Goal: Information Seeking & Learning: Learn about a topic

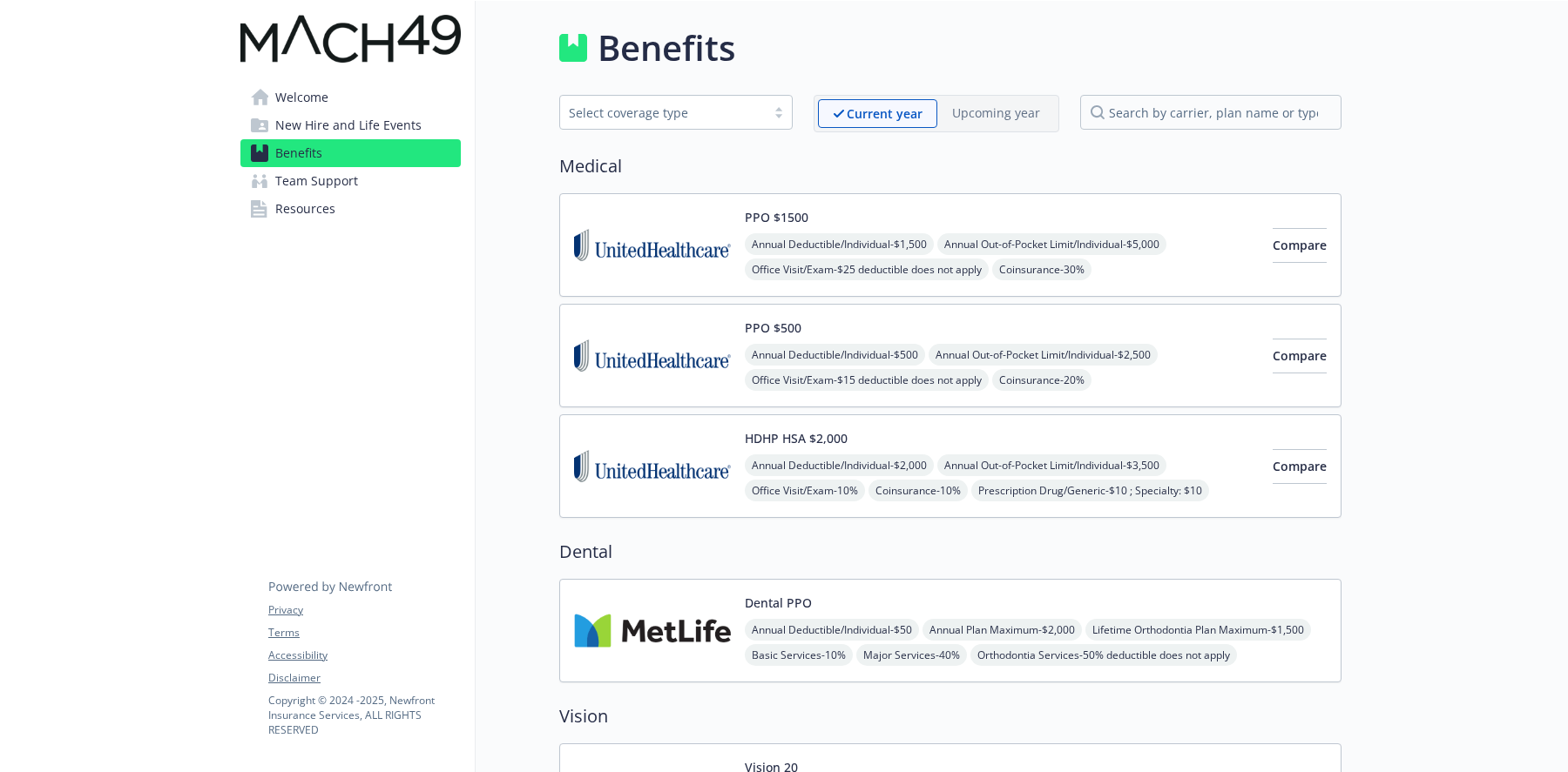
click at [320, 208] on span "Resources" at bounding box center [305, 208] width 60 height 27
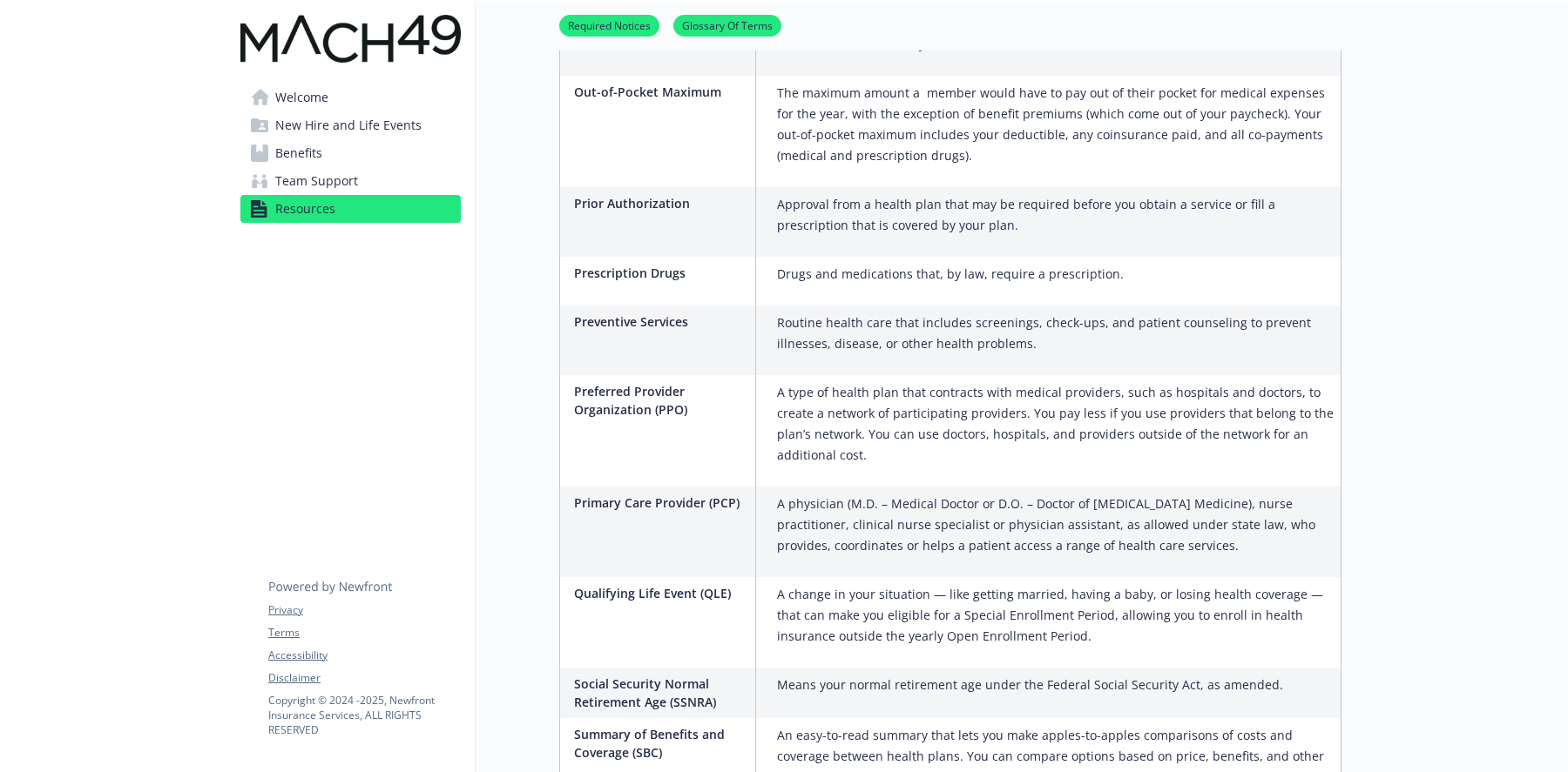
scroll to position [2761, 0]
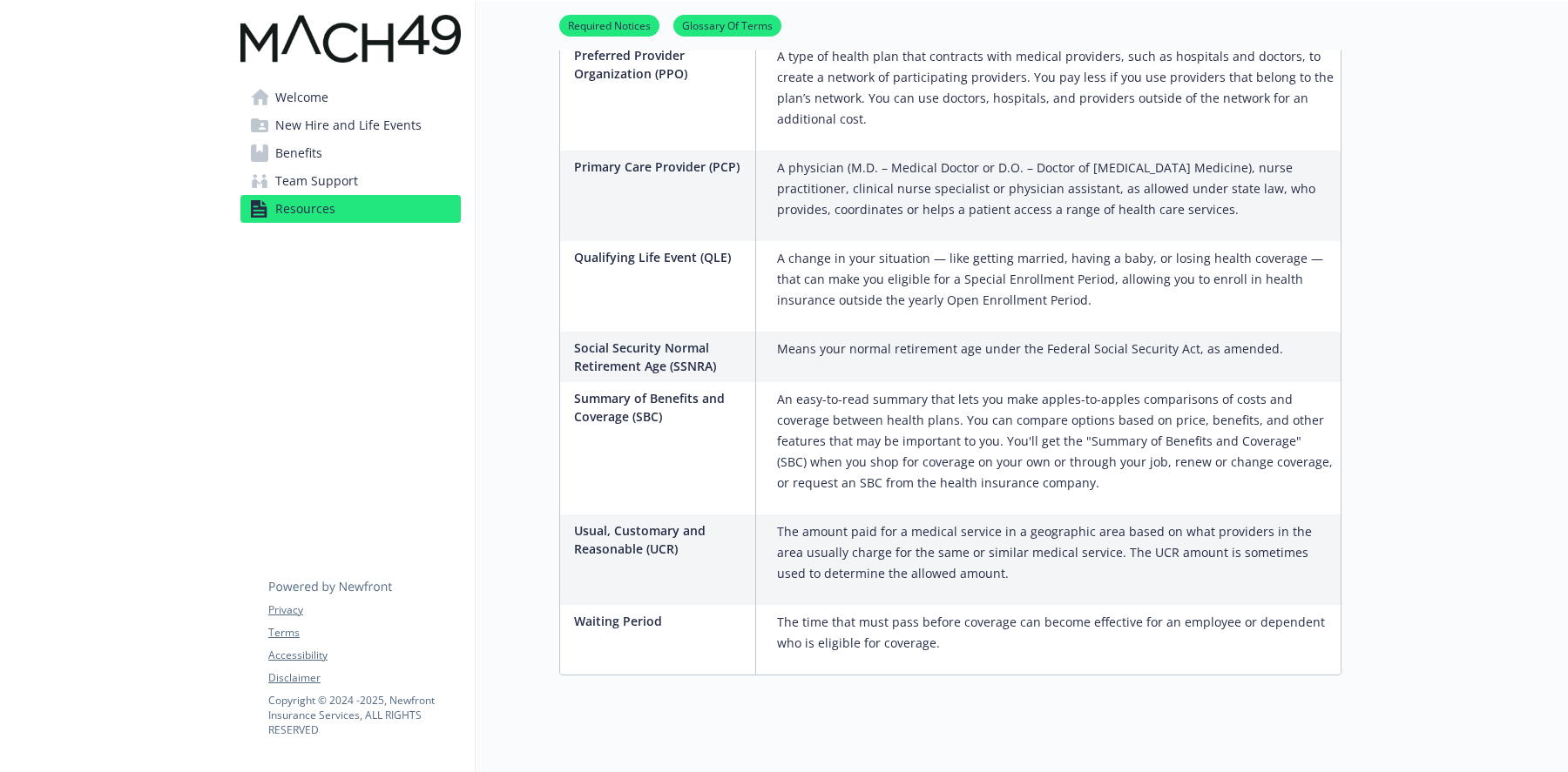
click at [333, 185] on span "Team Support" at bounding box center [316, 181] width 82 height 27
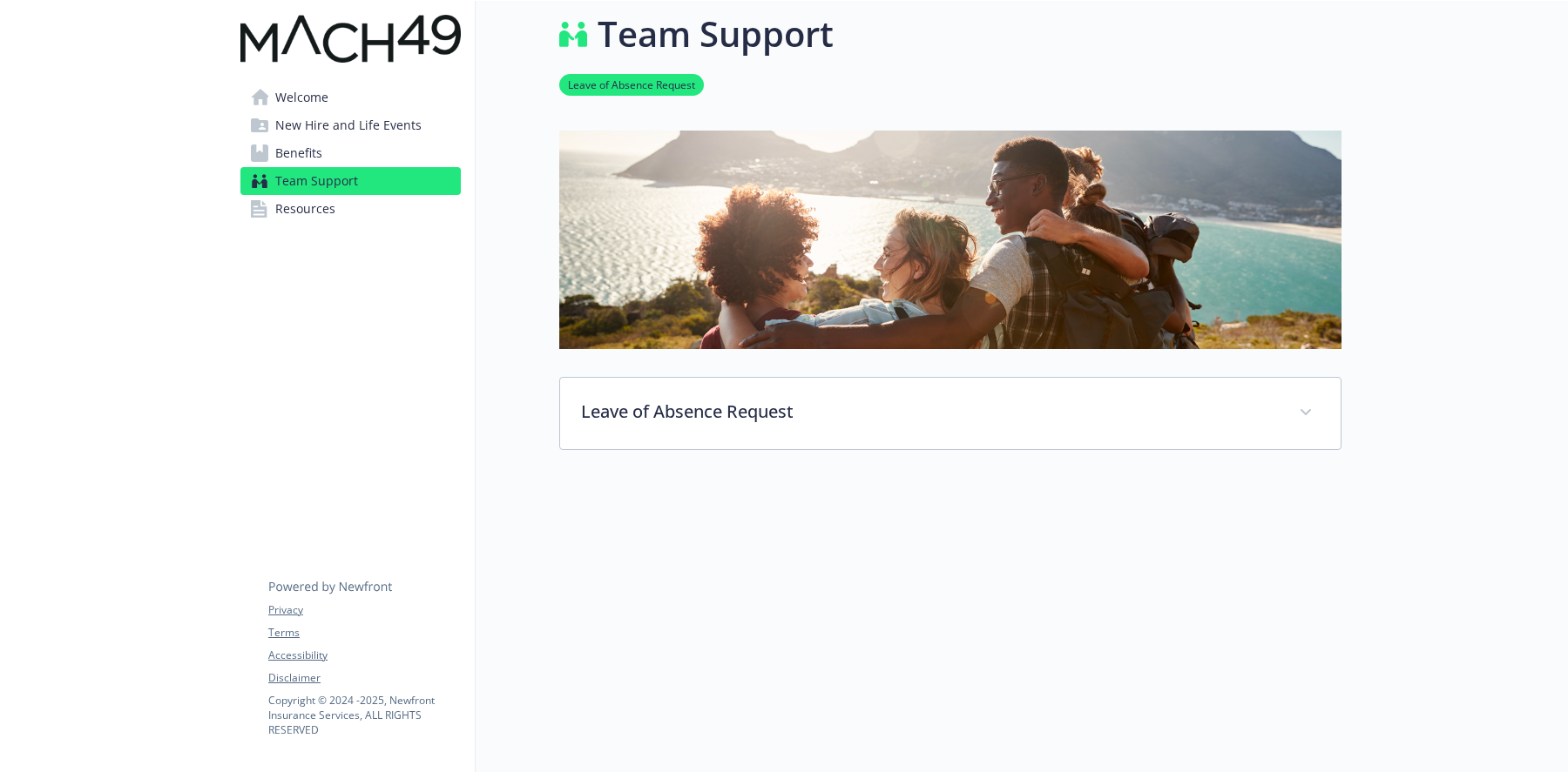
scroll to position [48, 0]
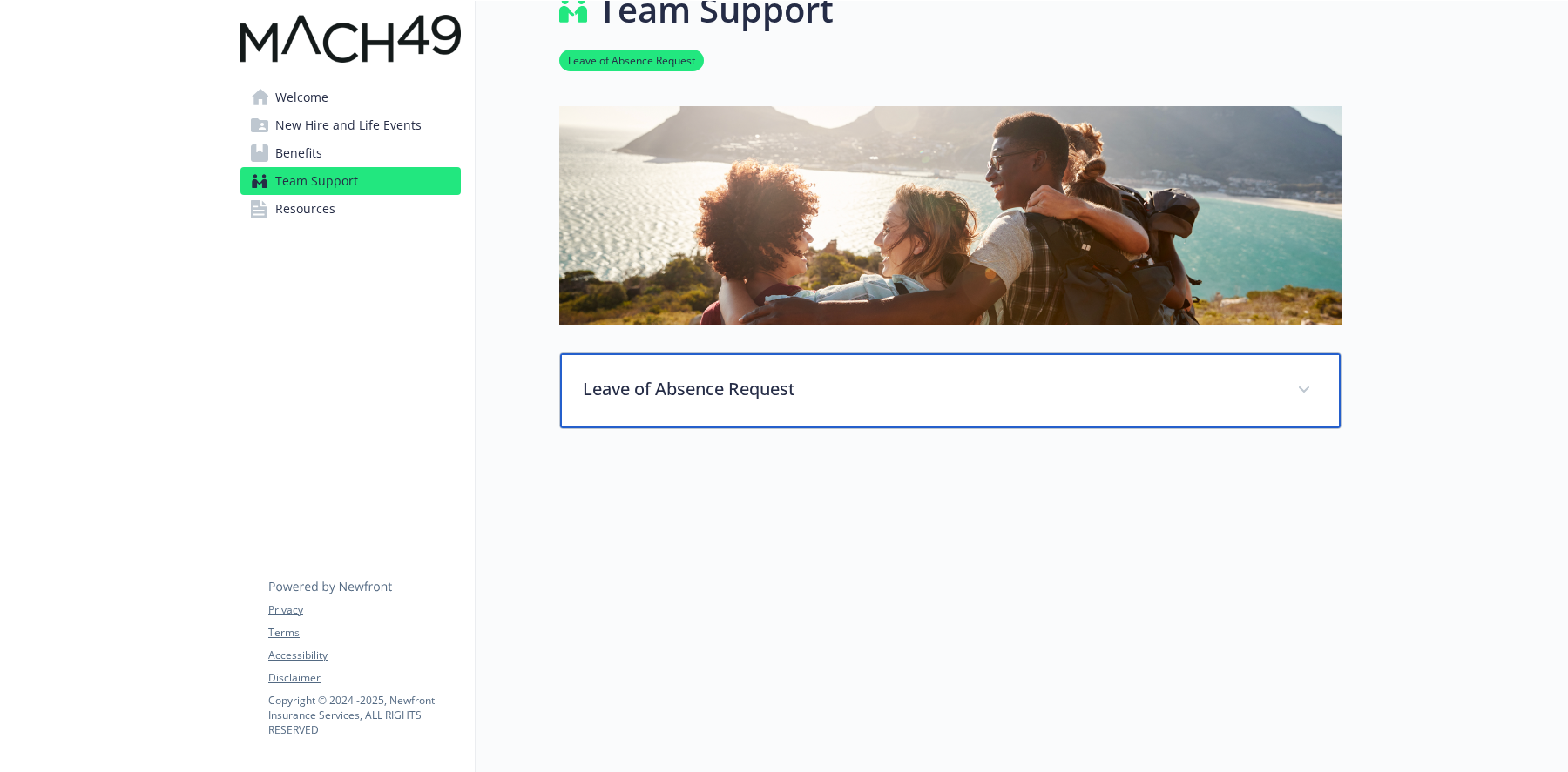
click at [657, 378] on p "Leave of Absence Request" at bounding box center [929, 388] width 694 height 26
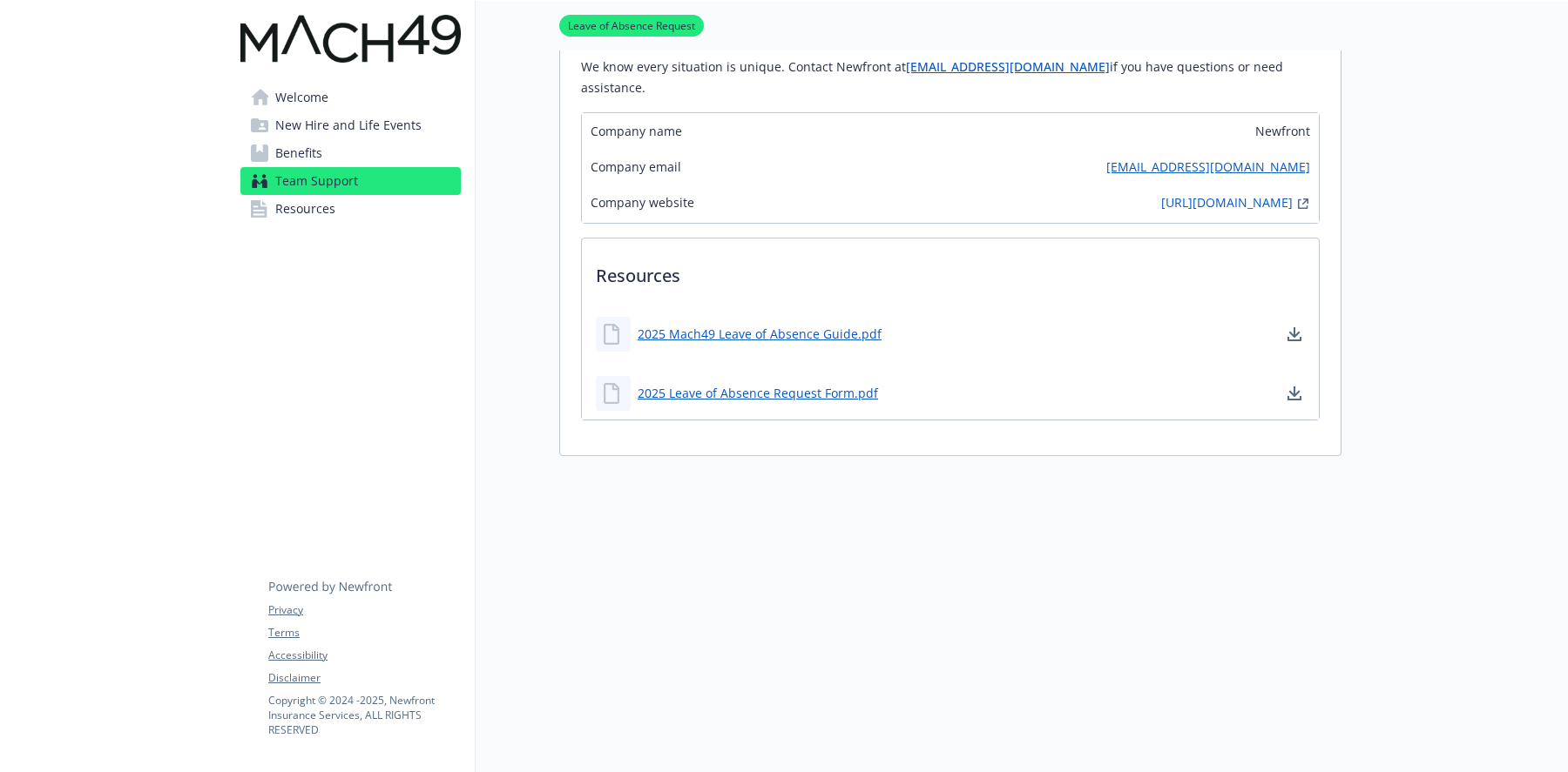
scroll to position [1456, 0]
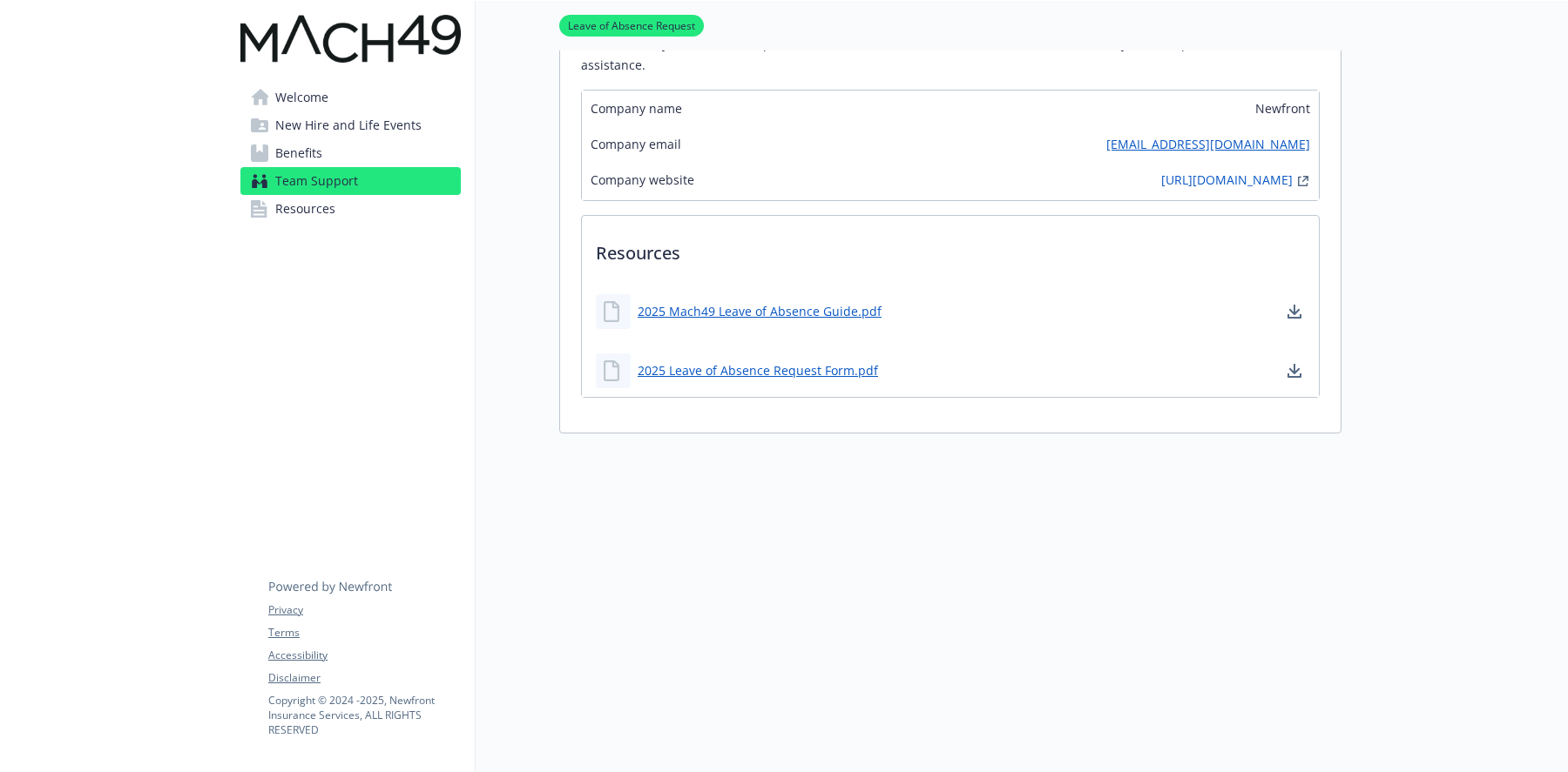
click at [328, 152] on link "Benefits" at bounding box center [350, 152] width 221 height 27
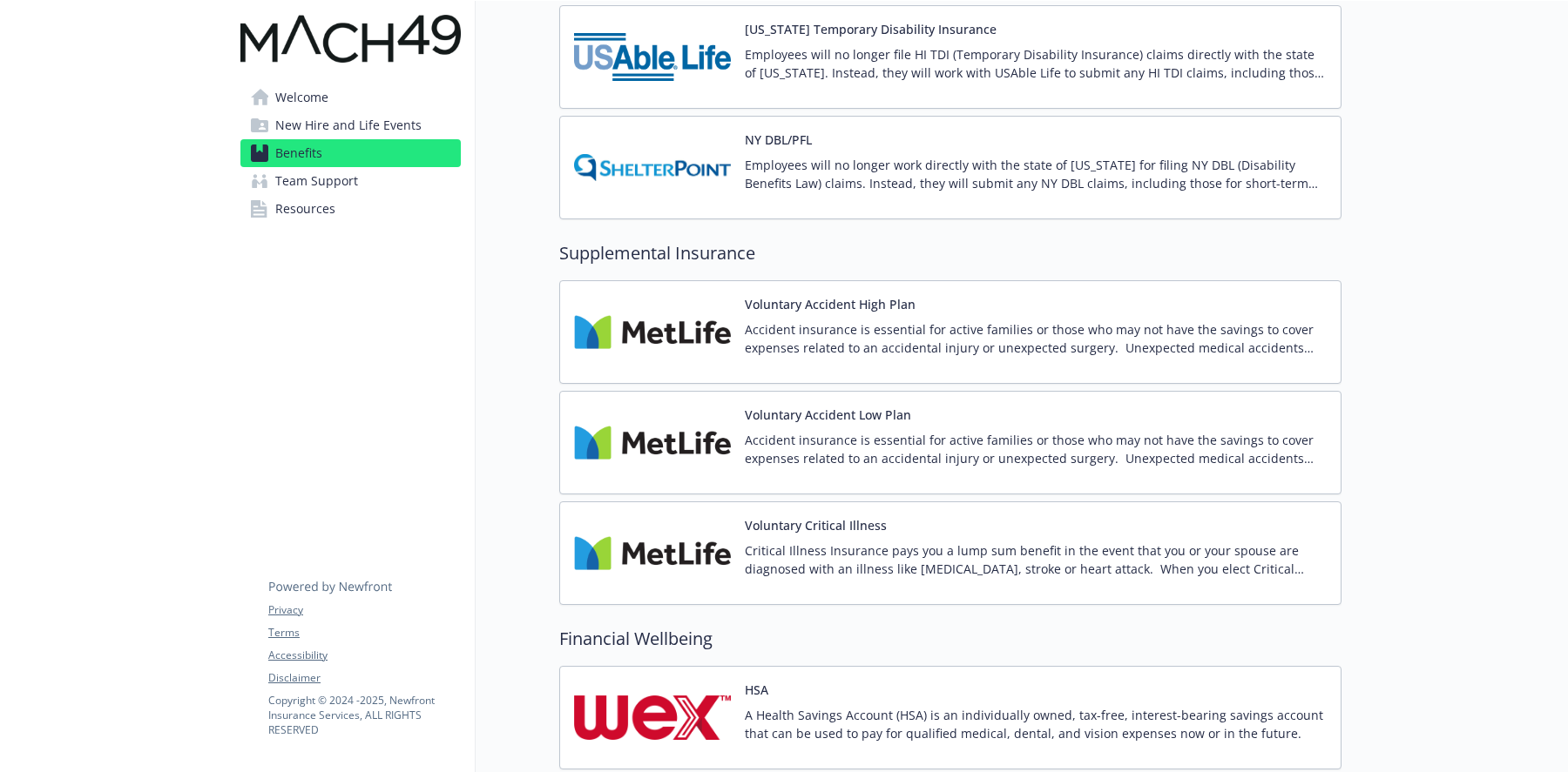
click at [359, 136] on span "New Hire and Life Events" at bounding box center [348, 125] width 146 height 27
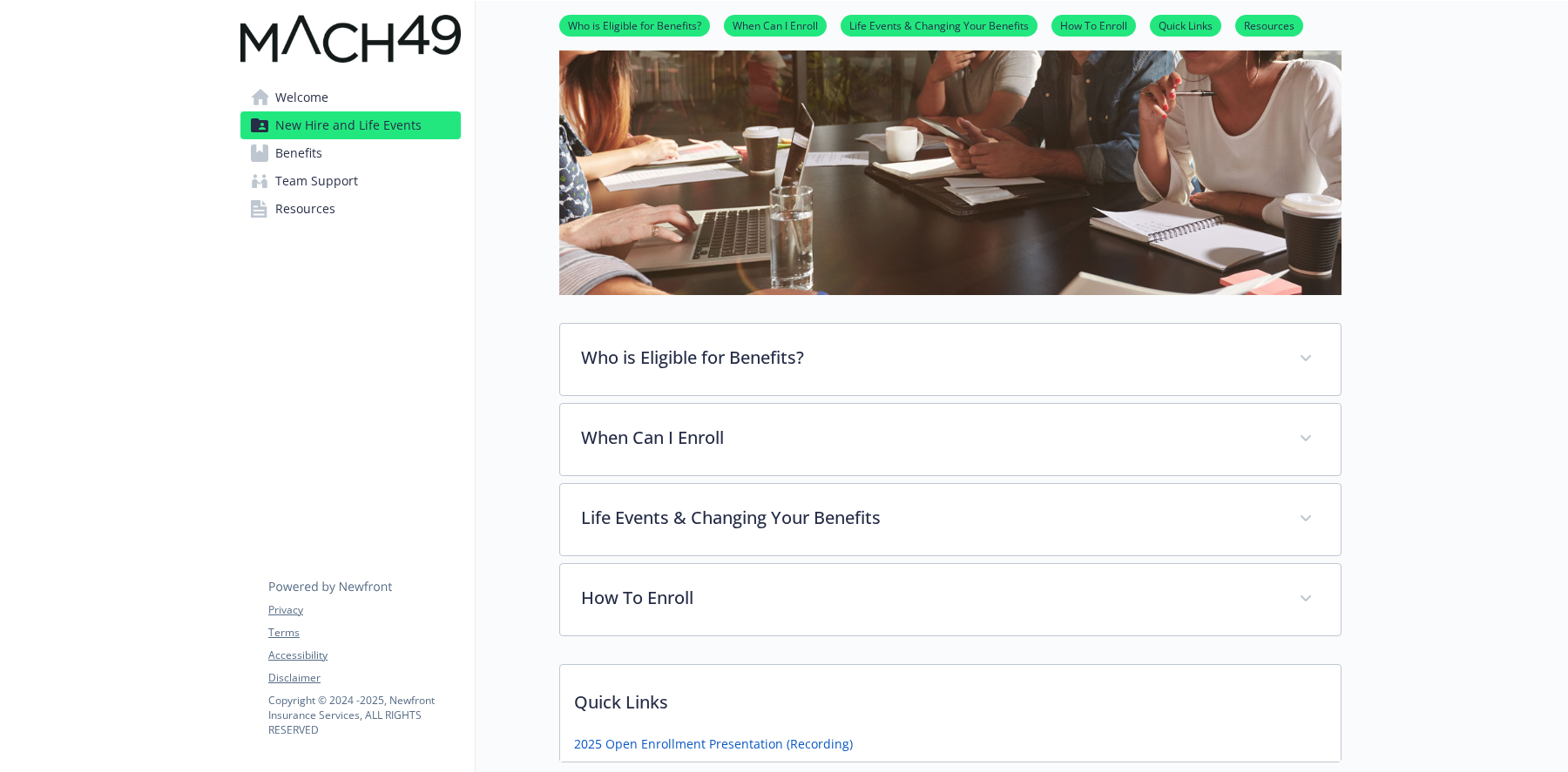
scroll to position [640, 0]
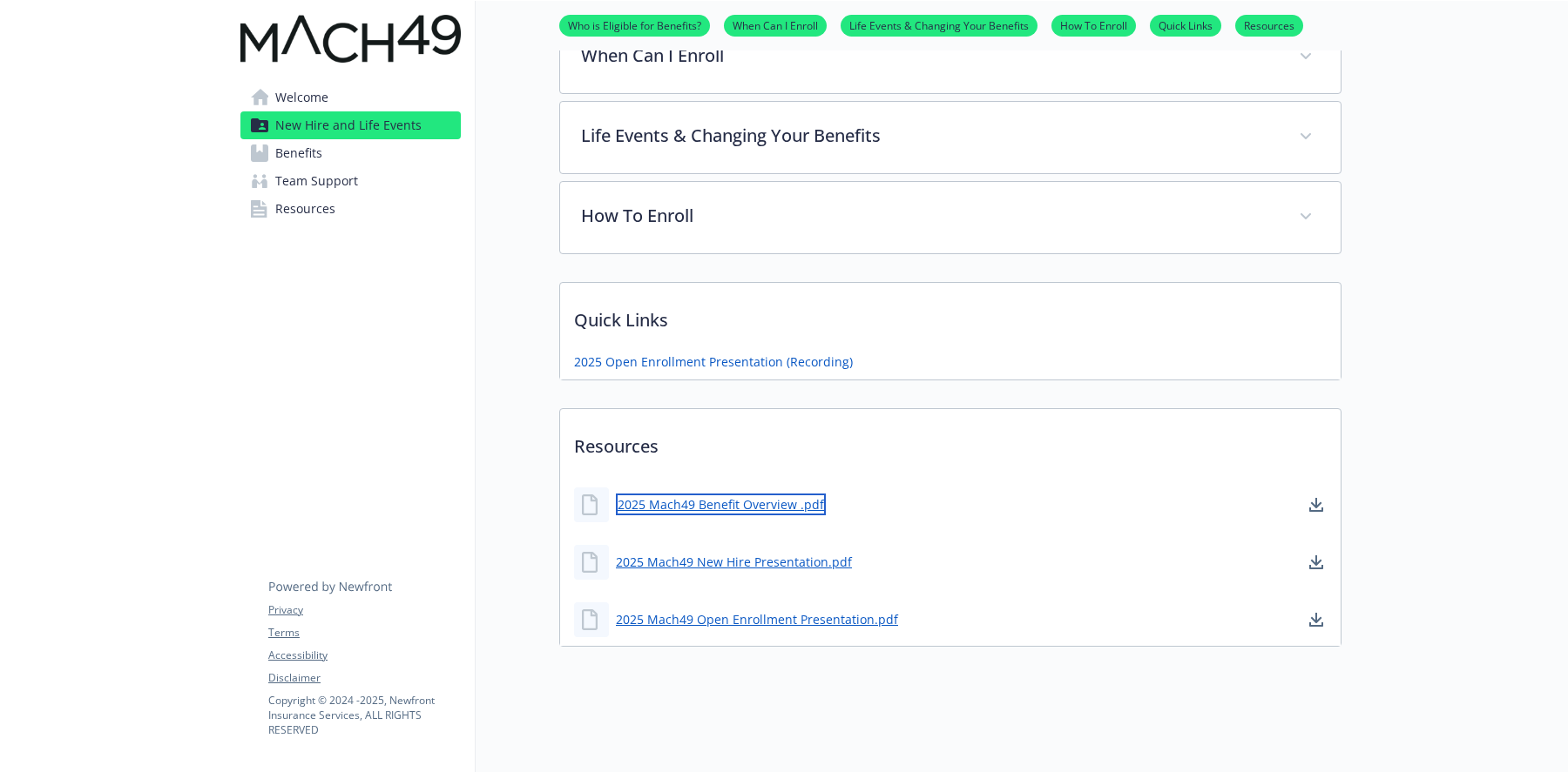
click at [787, 495] on link "2025 Mach49 Benefit Overview .pdf" at bounding box center [720, 504] width 210 height 22
